Goal: Information Seeking & Learning: Learn about a topic

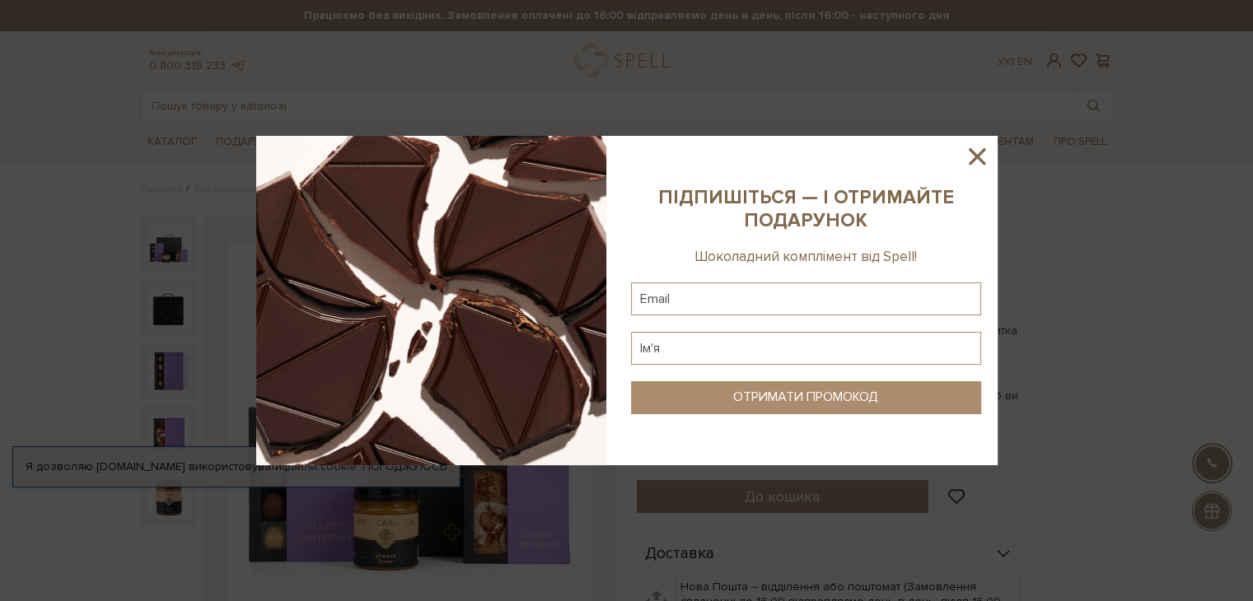
click at [978, 152] on icon at bounding box center [977, 156] width 28 height 28
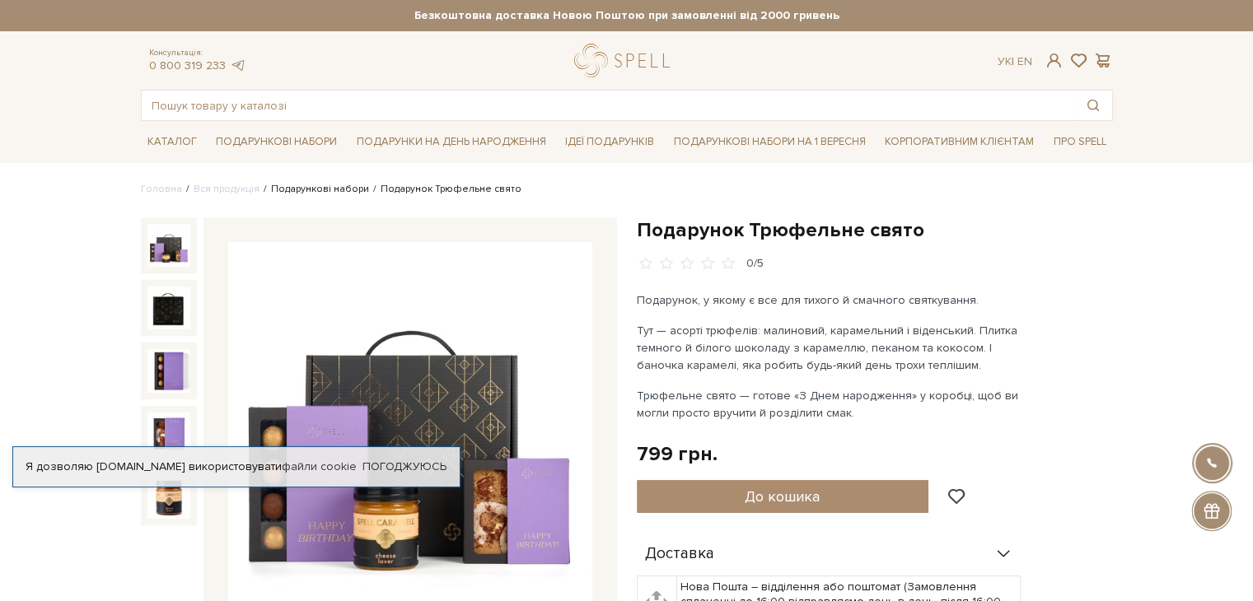
click at [312, 194] on link "Подарункові набори" at bounding box center [320, 189] width 98 height 12
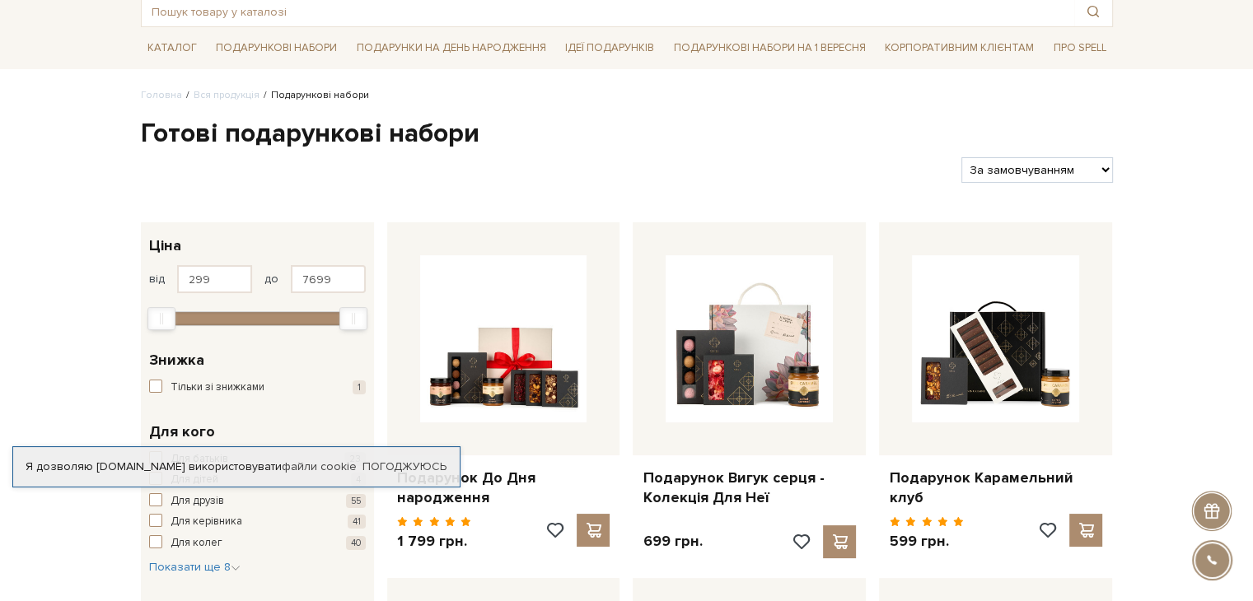
scroll to position [165, 0]
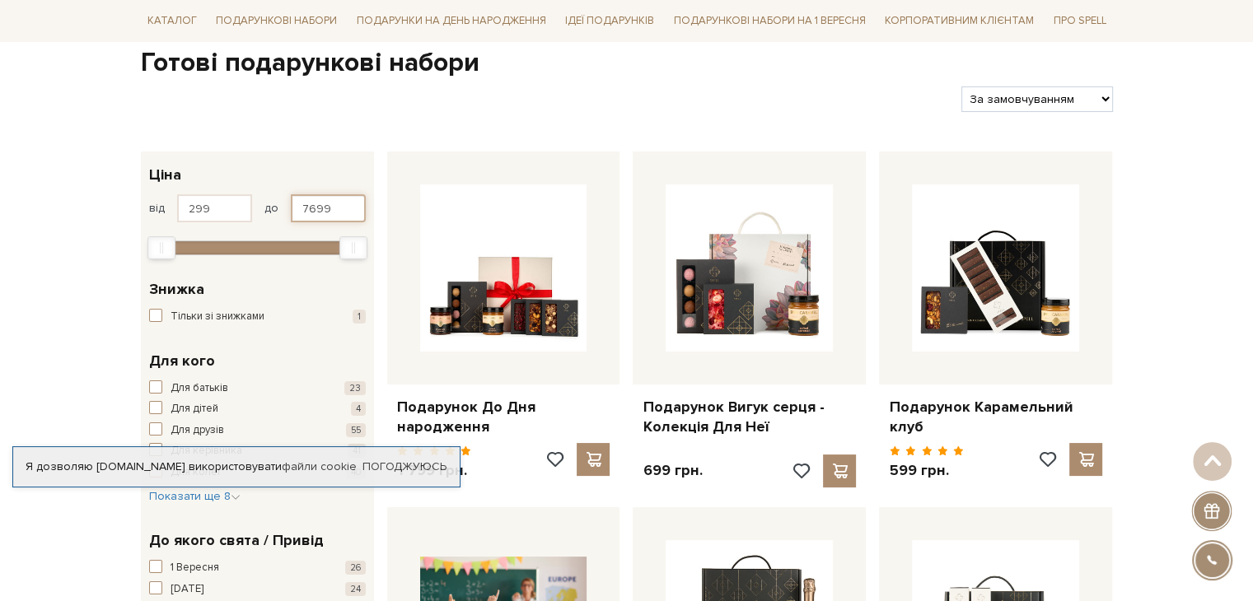
drag, startPoint x: 345, startPoint y: 206, endPoint x: 264, endPoint y: 212, distance: 80.9
click at [264, 212] on div "від 299 до 7699" at bounding box center [257, 208] width 217 height 28
type input "600"
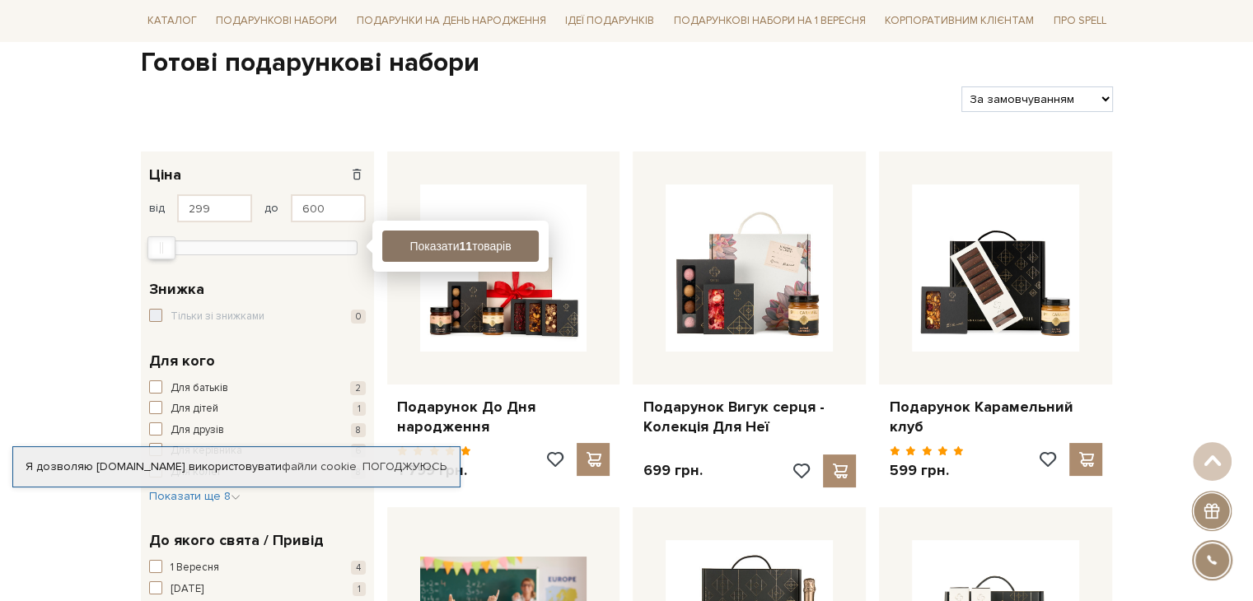
click at [447, 245] on button "Показати 11 товарів" at bounding box center [460, 246] width 156 height 31
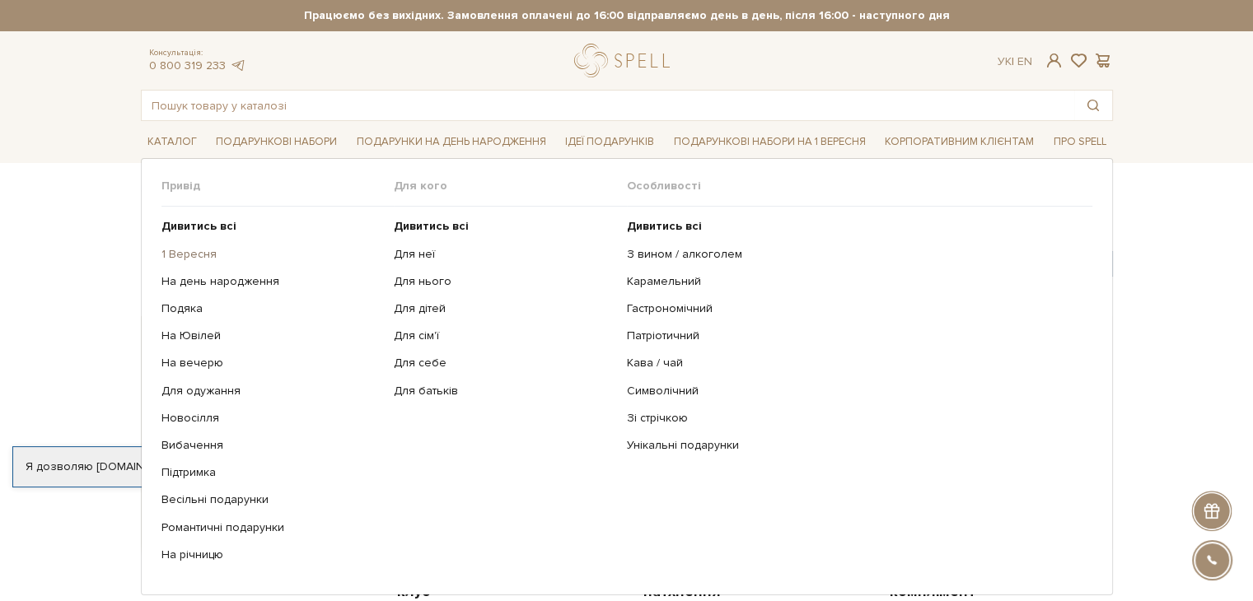
click at [166, 256] on link "1 Вересня" at bounding box center [271, 254] width 221 height 15
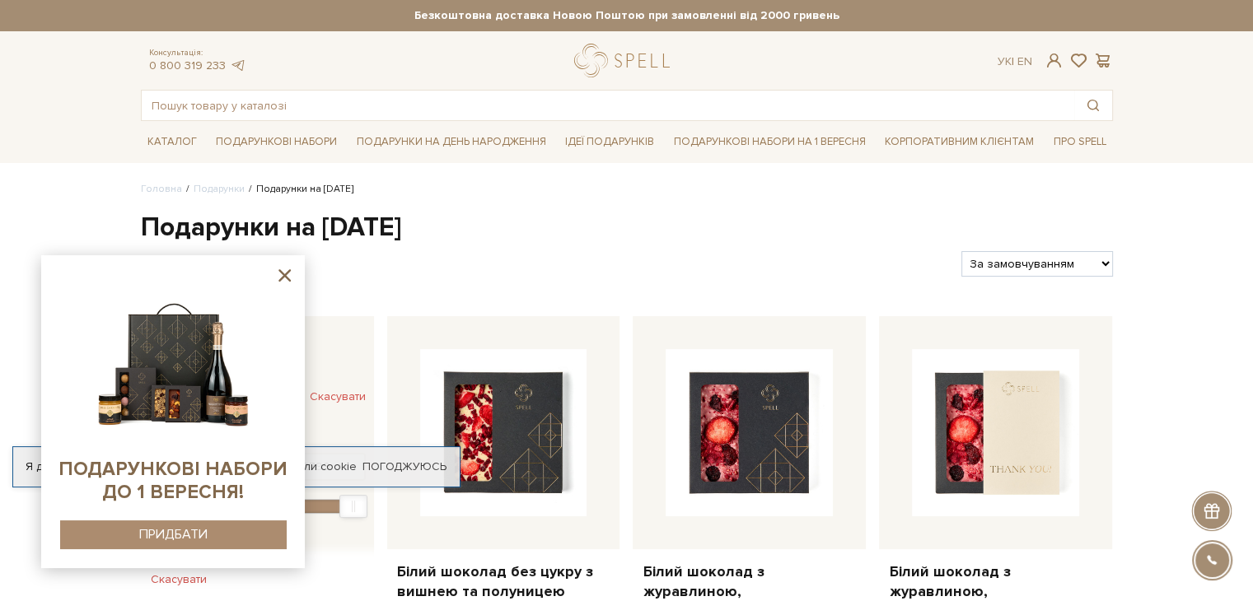
click at [280, 278] on icon at bounding box center [284, 275] width 12 height 12
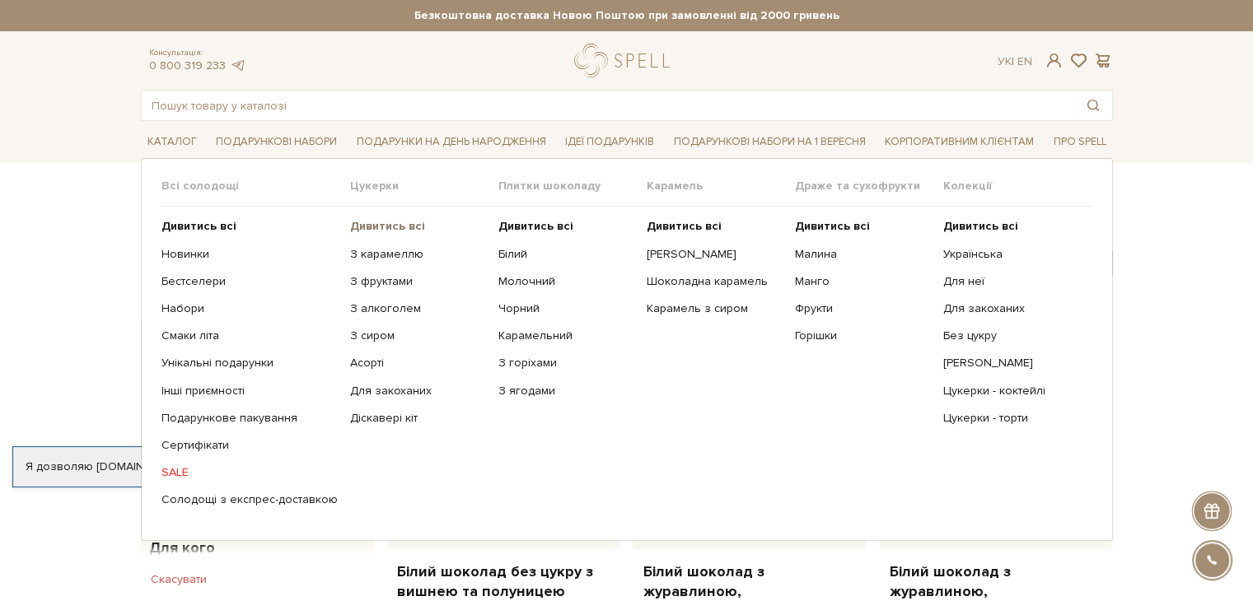
click at [398, 228] on b "Дивитись всі" at bounding box center [387, 226] width 75 height 14
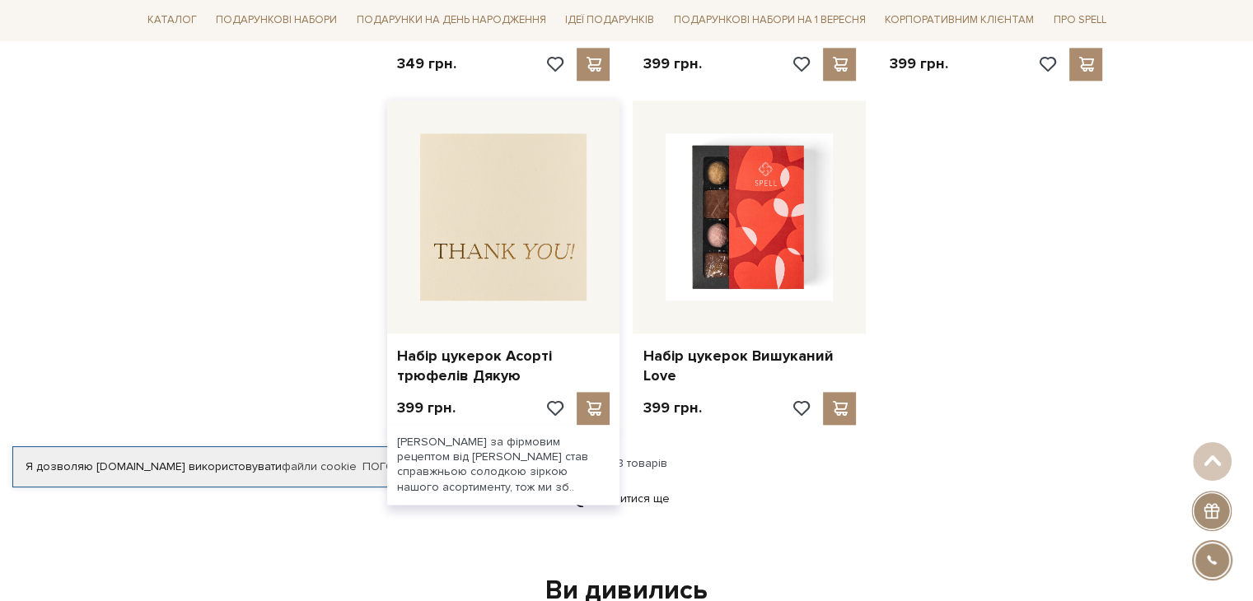
scroll to position [1977, 0]
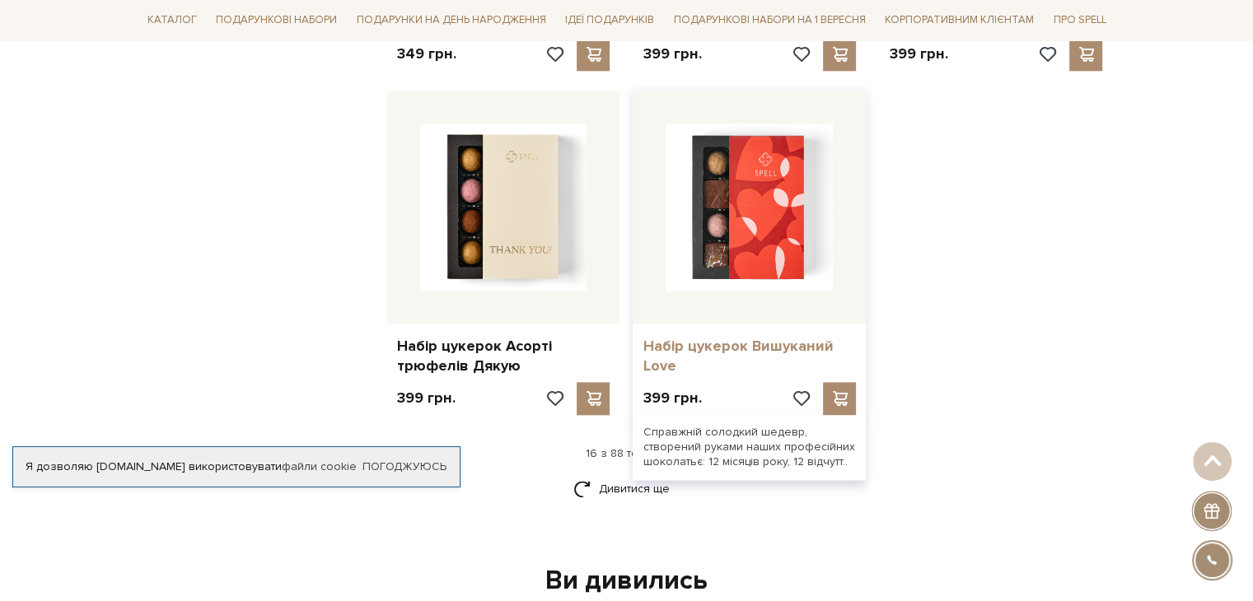
click at [722, 349] on link "Набір цукерок Вишуканий Love" at bounding box center [748, 356] width 213 height 39
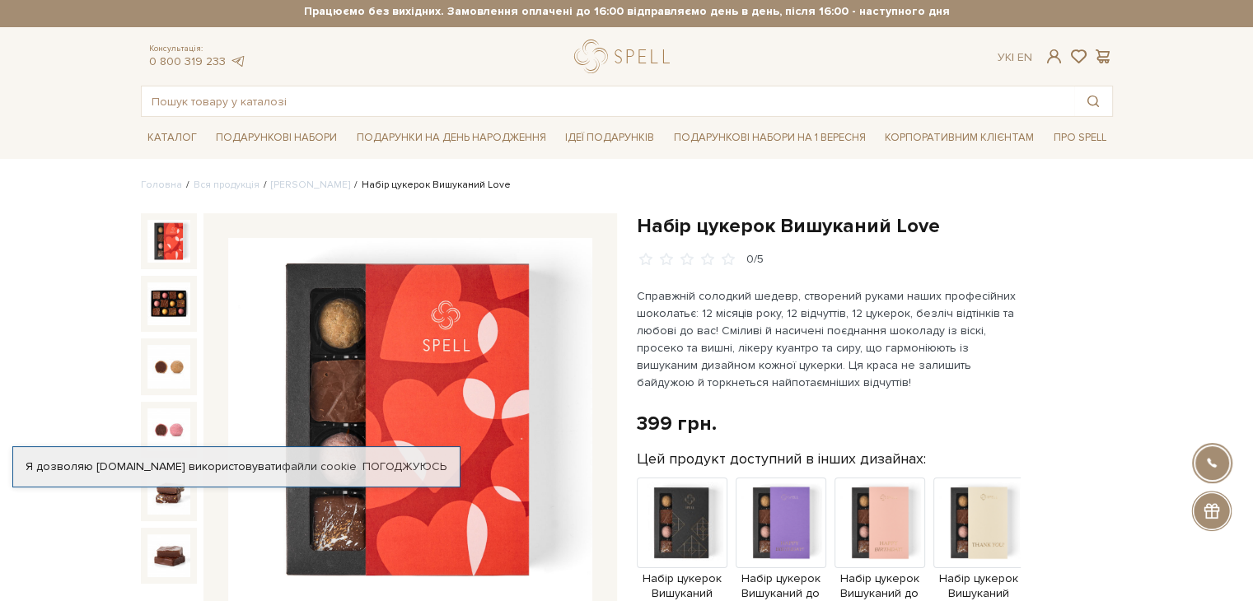
scroll to position [165, 0]
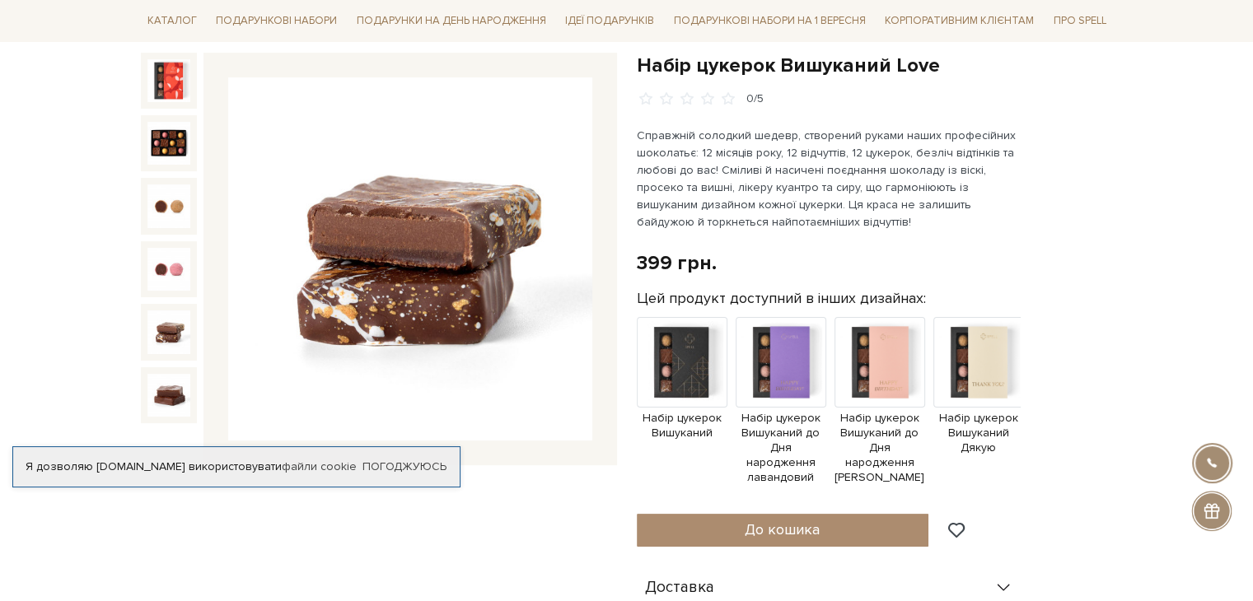
click at [156, 332] on img at bounding box center [168, 332] width 43 height 43
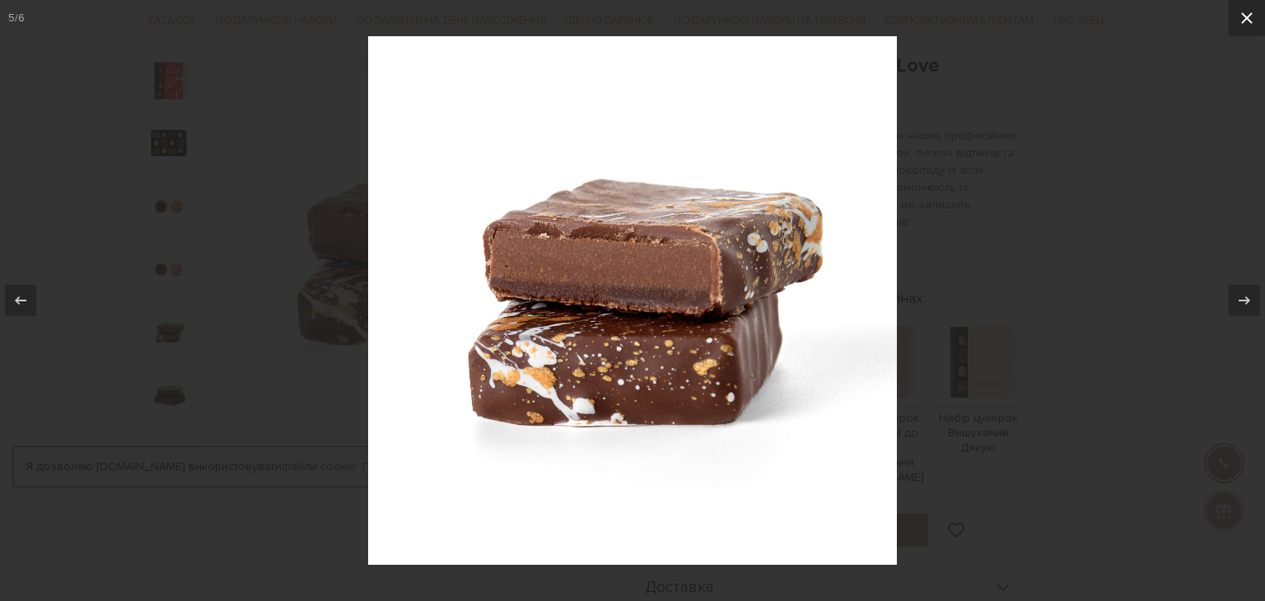
click at [1235, 14] on button at bounding box center [1247, 18] width 36 height 36
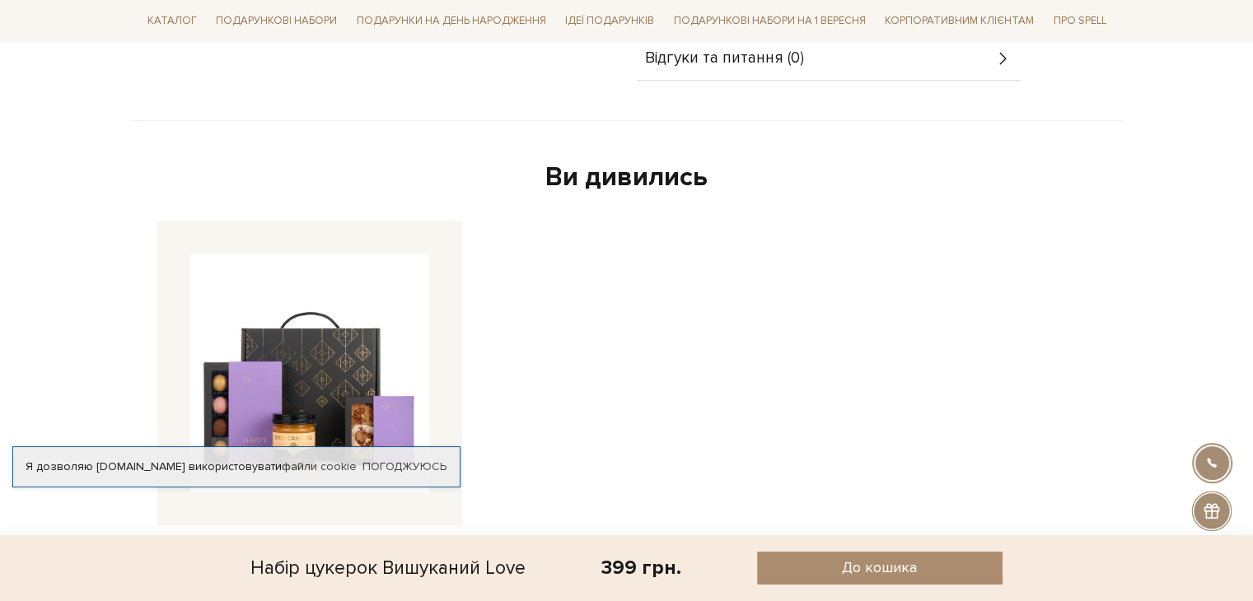
scroll to position [824, 0]
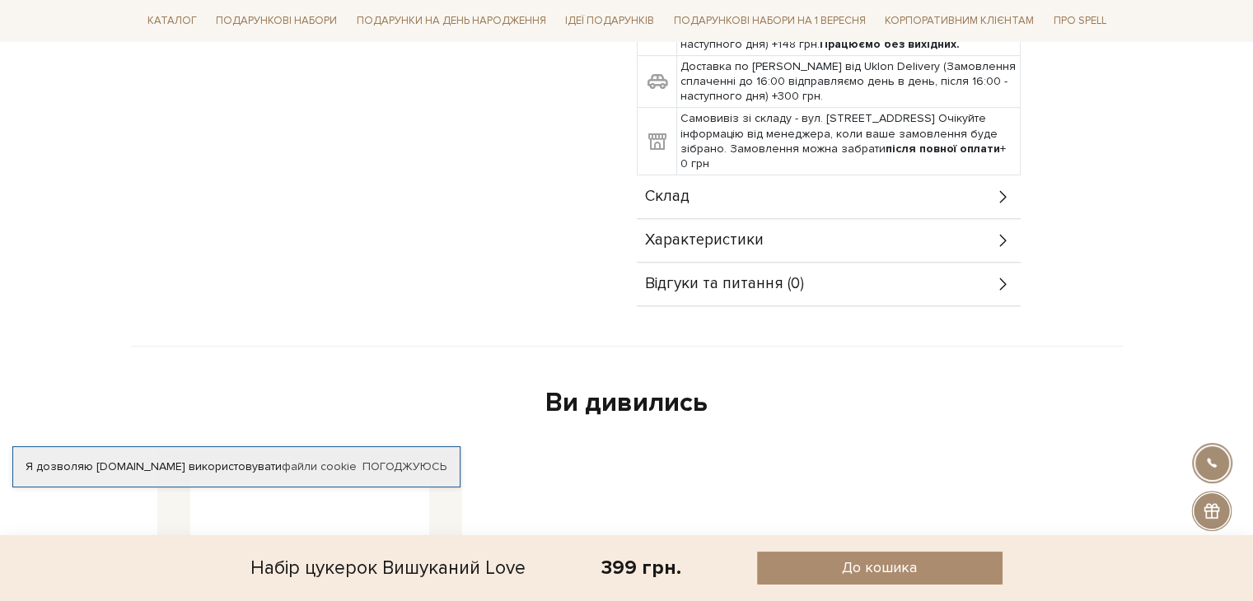
click at [998, 188] on icon at bounding box center [1003, 197] width 18 height 18
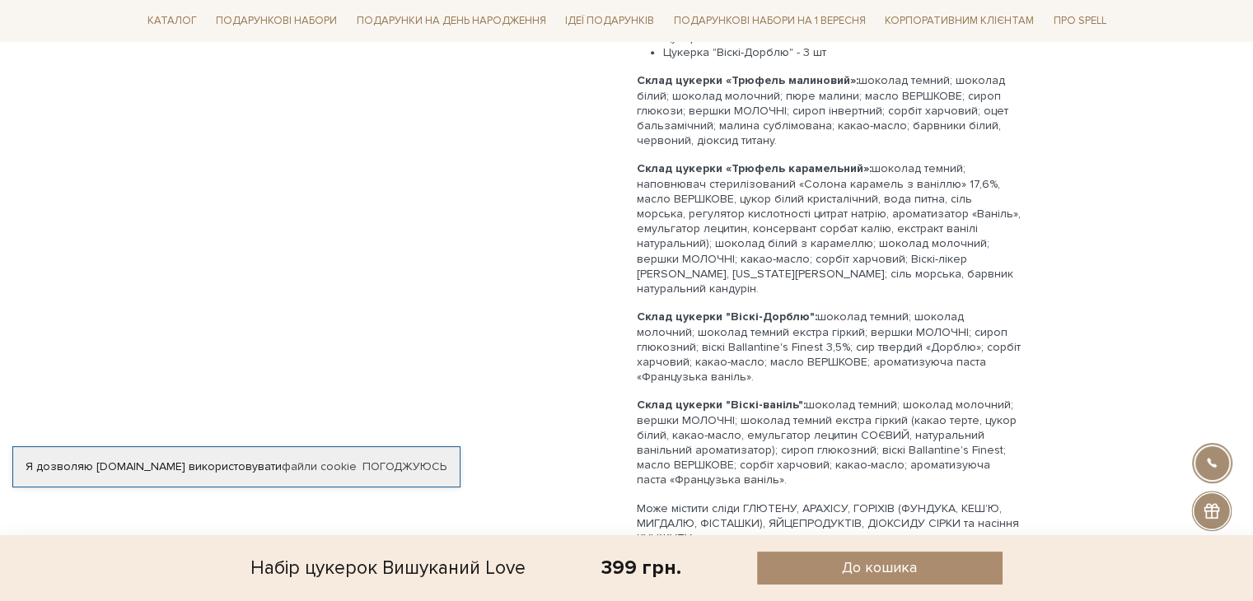
scroll to position [1071, 0]
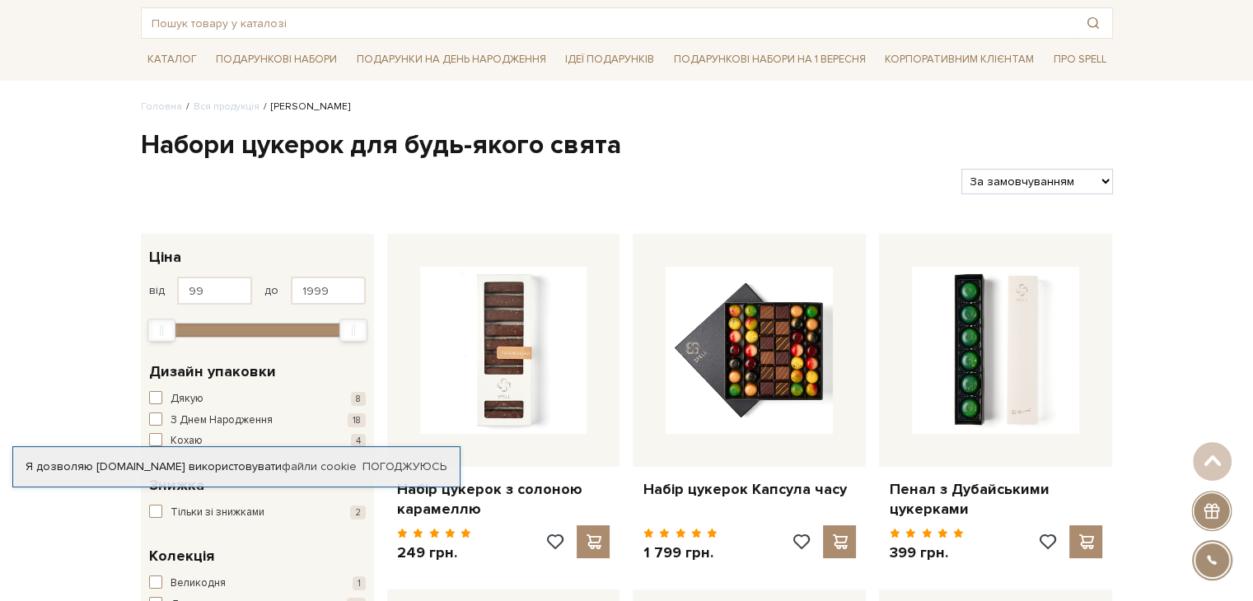
scroll to position [82, 0]
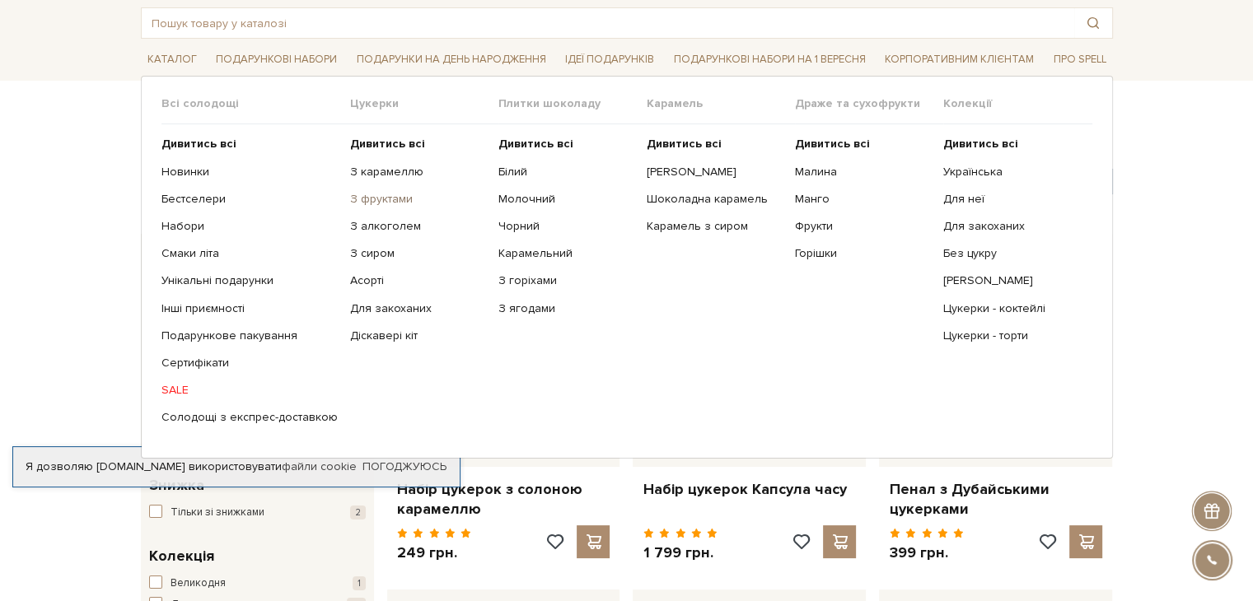
click at [373, 198] on link "З фруктами" at bounding box center [418, 199] width 136 height 15
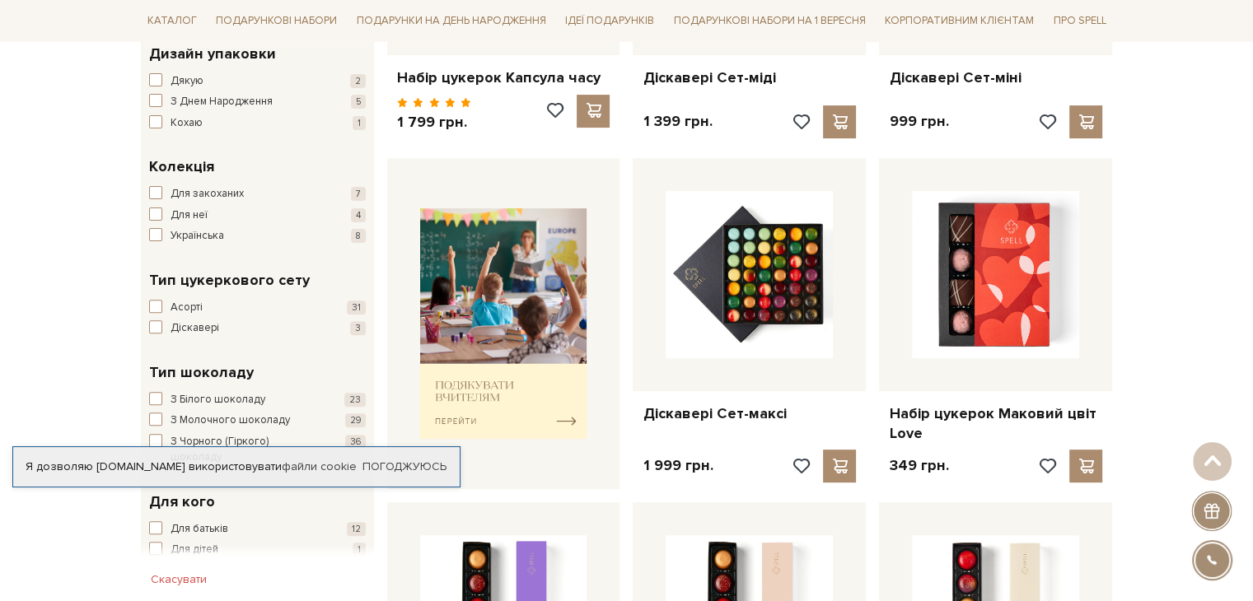
scroll to position [494, 0]
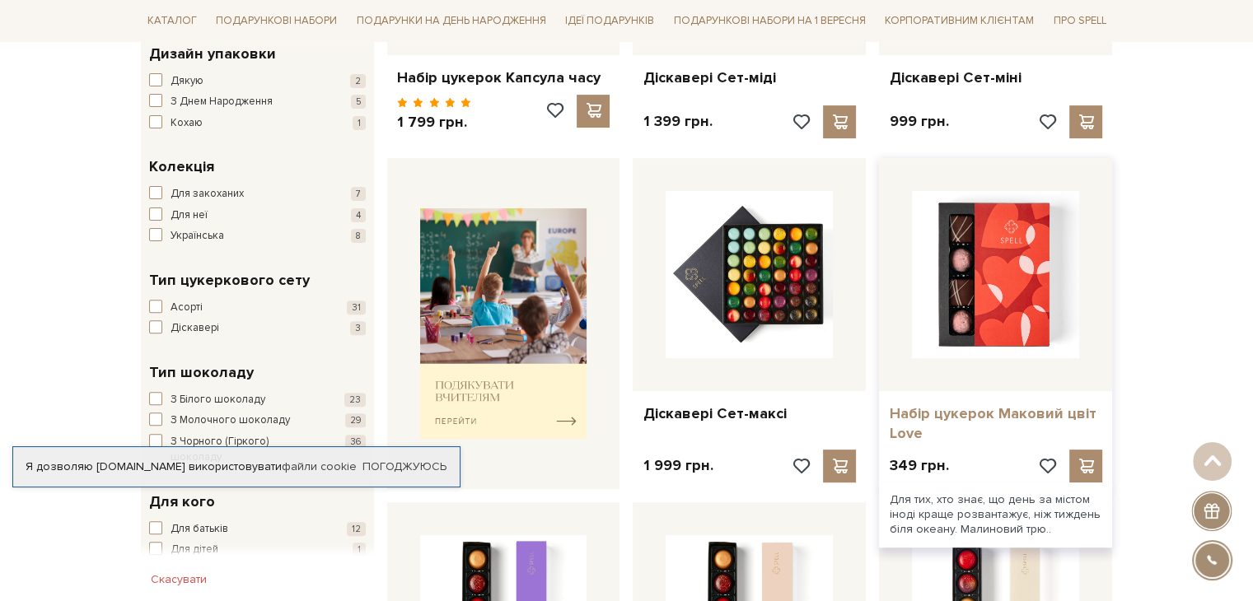
click at [943, 413] on link "Набір цукерок Маковий цвіт Love" at bounding box center [995, 423] width 213 height 39
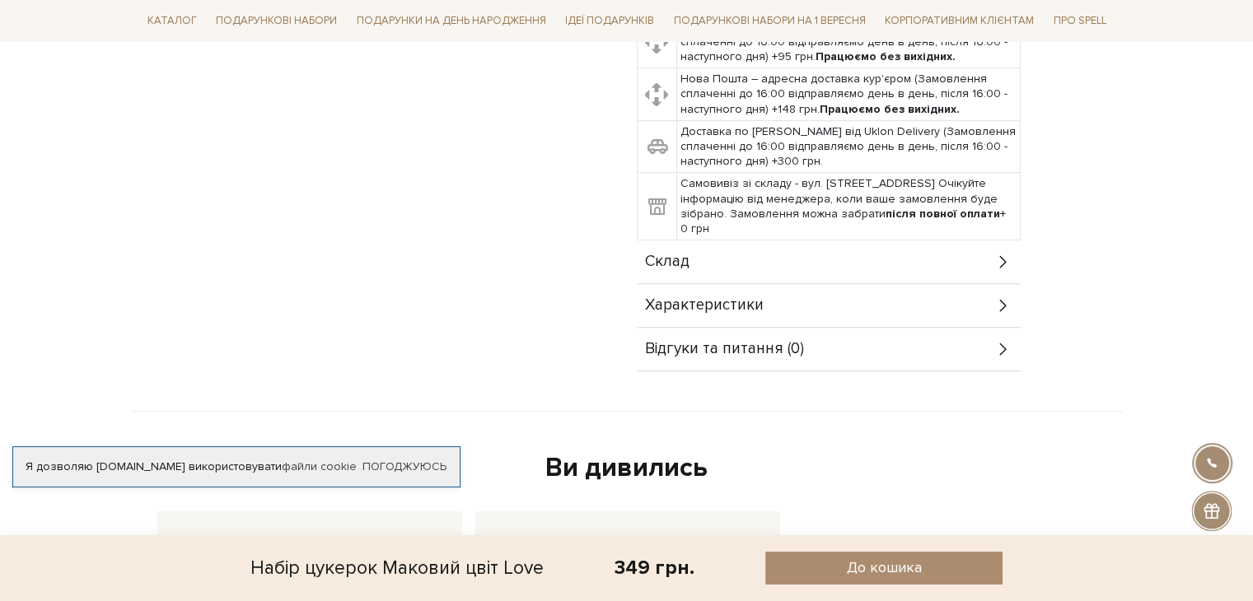
scroll to position [741, 0]
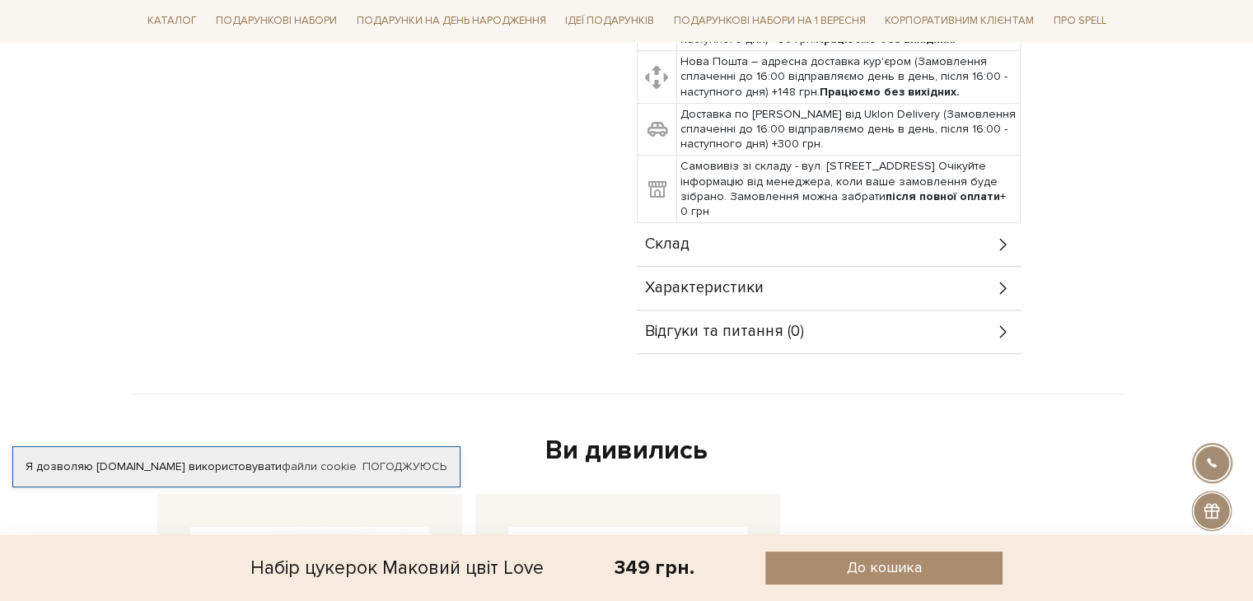
click at [817, 232] on div "Склад" at bounding box center [829, 244] width 384 height 43
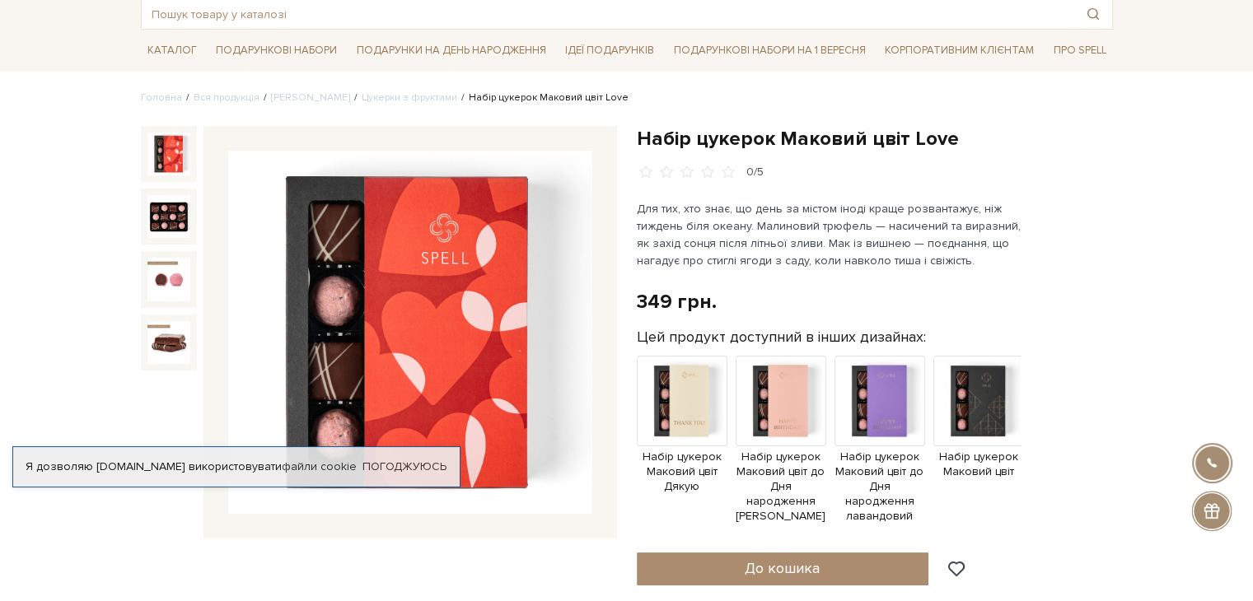
scroll to position [82, 0]
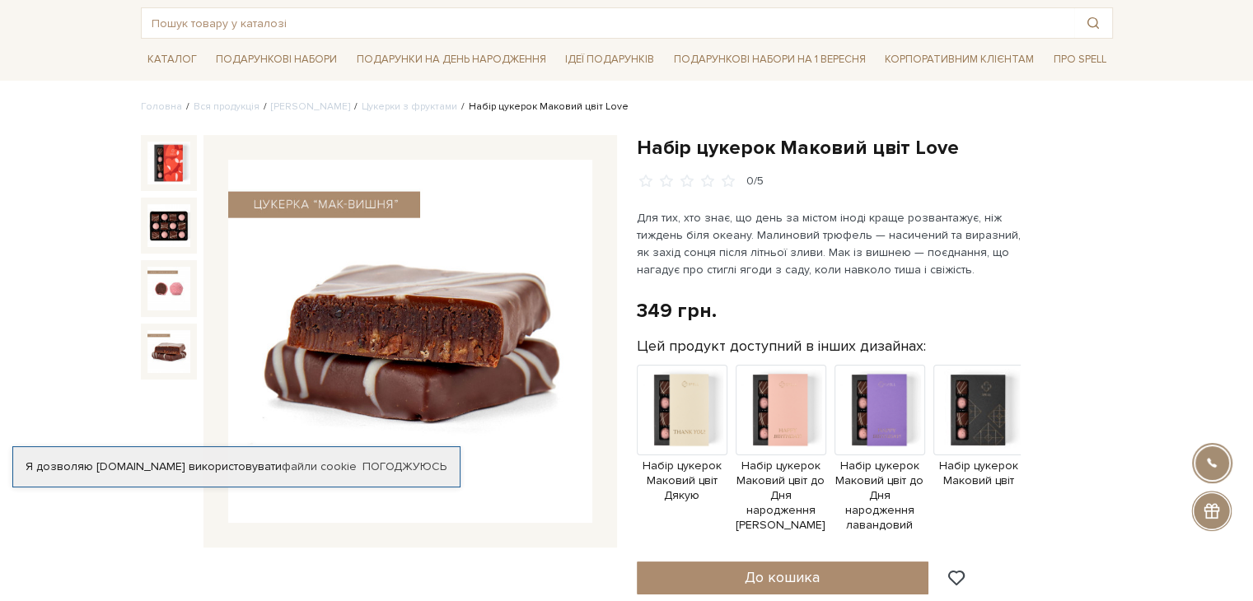
click at [152, 361] on img at bounding box center [168, 351] width 43 height 43
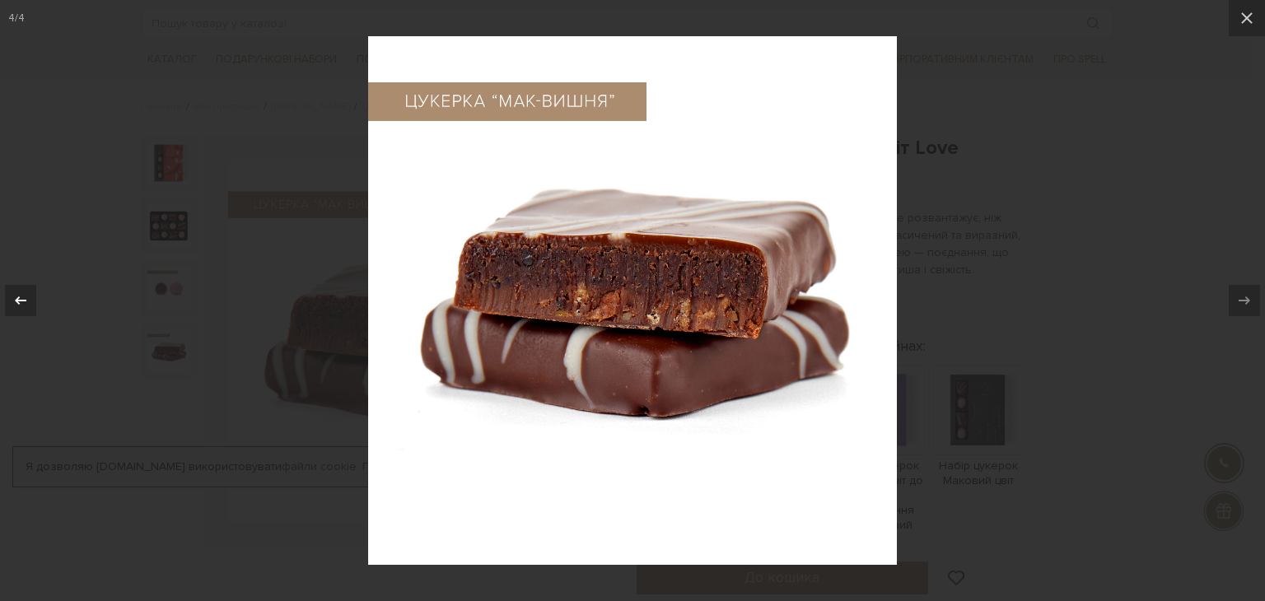
click at [12, 299] on icon at bounding box center [21, 301] width 20 height 20
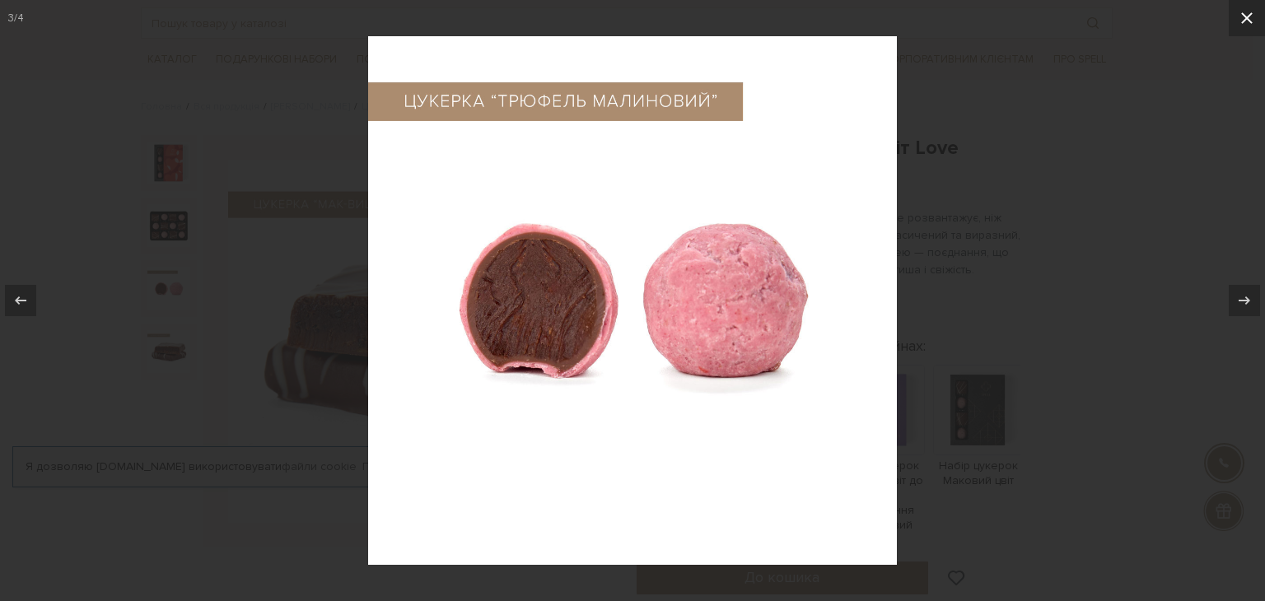
click at [1247, 14] on icon at bounding box center [1247, 18] width 20 height 20
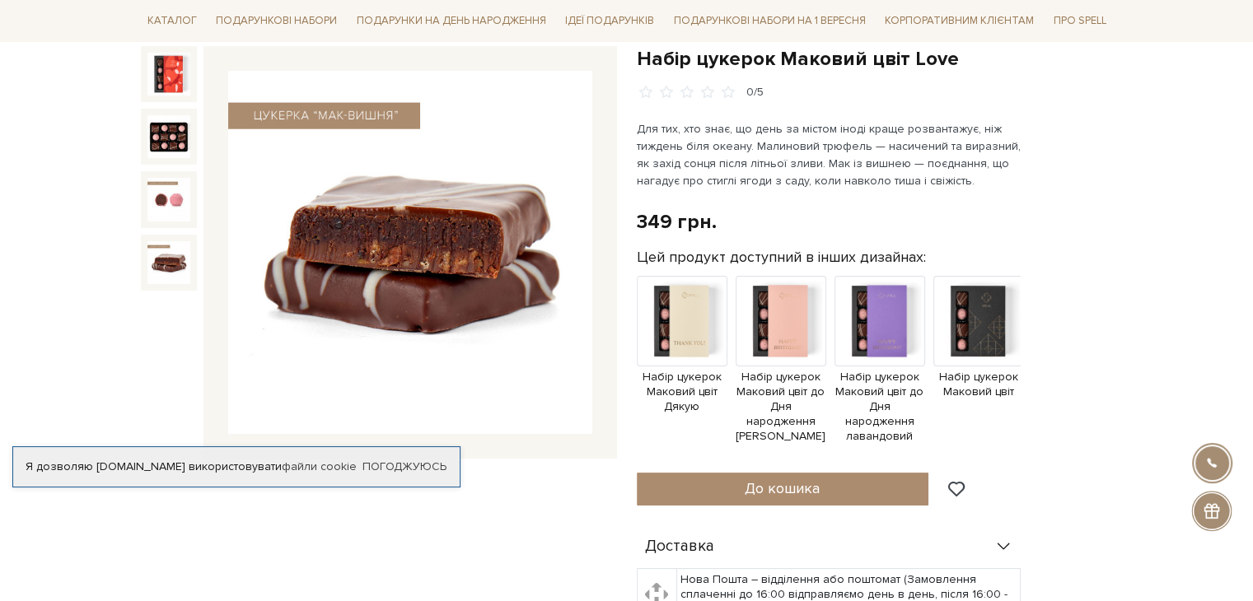
scroll to position [165, 0]
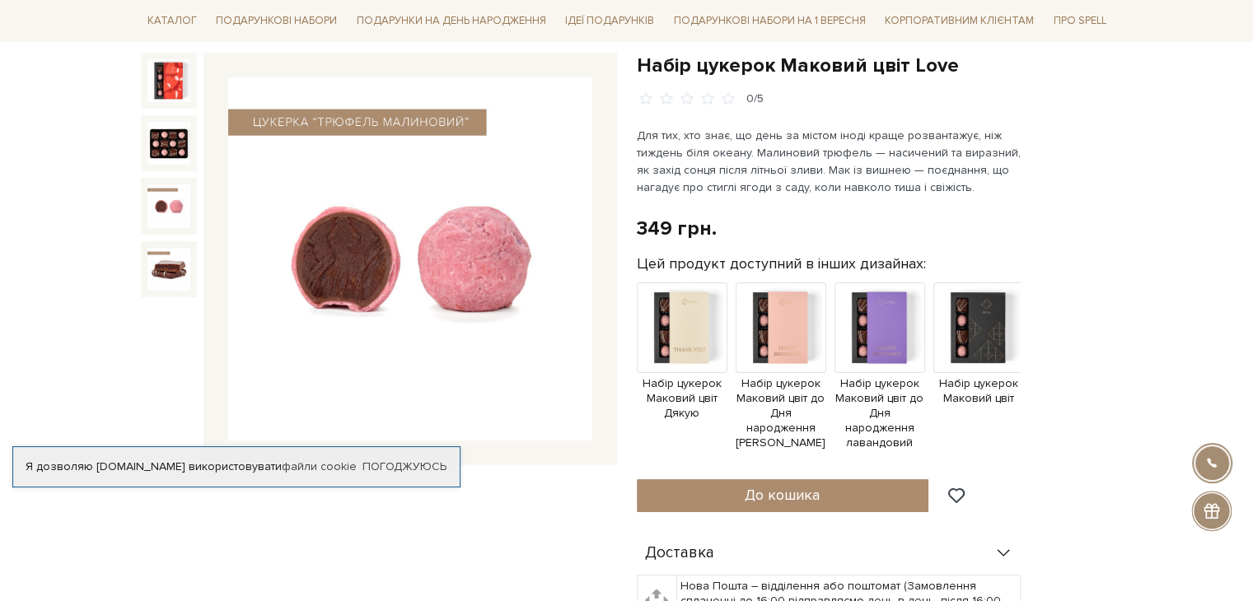
click at [161, 205] on img at bounding box center [168, 205] width 43 height 43
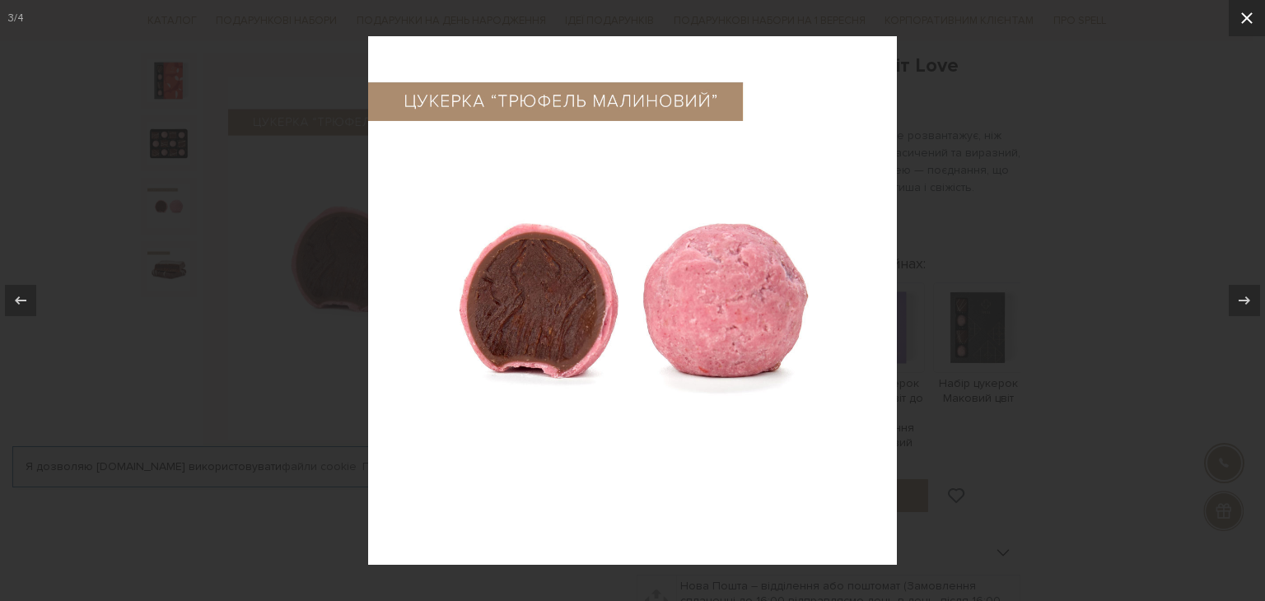
click at [1243, 17] on icon at bounding box center [1247, 18] width 20 height 20
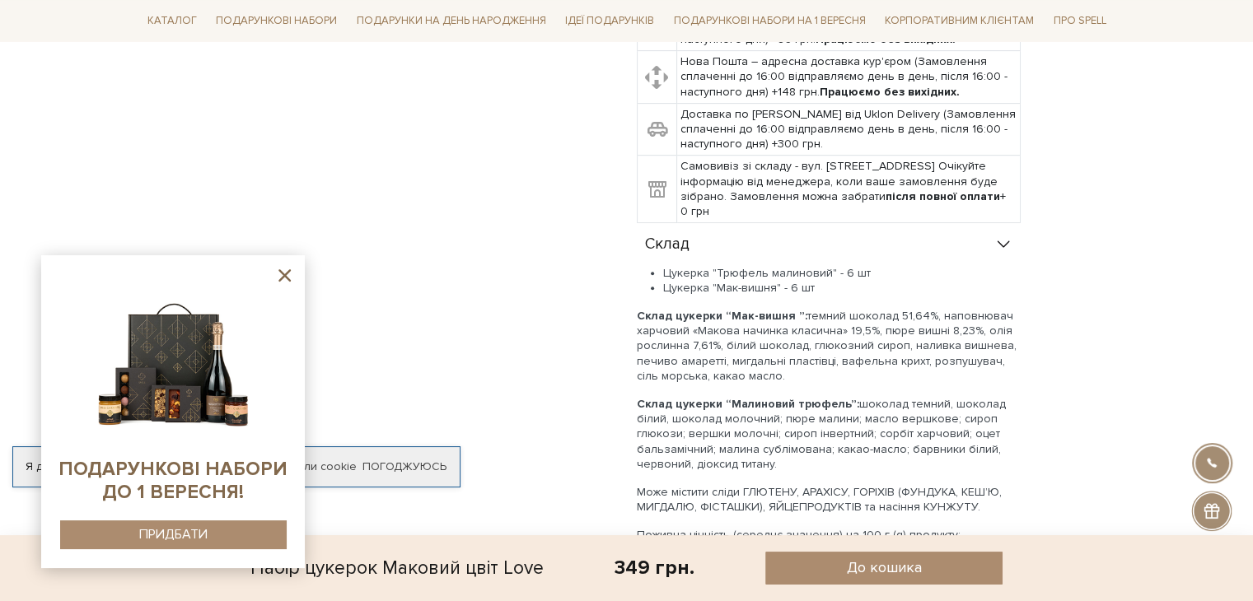
scroll to position [906, 0]
